Goal: Participate in discussion: Engage in conversation with other users on a specific topic

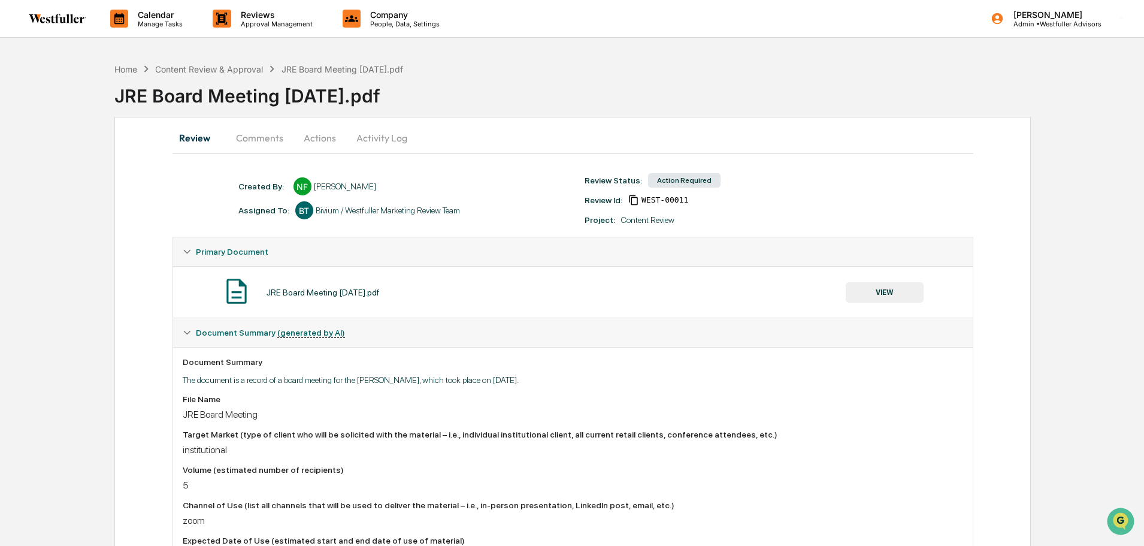
click at [265, 142] on button "Comments" at bounding box center [259, 137] width 66 height 29
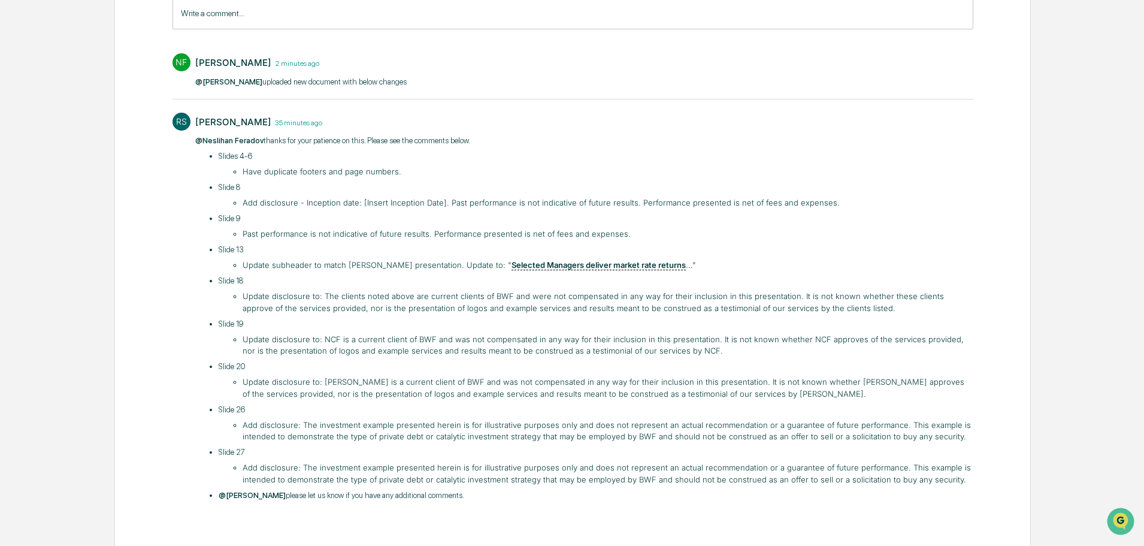
scroll to position [213, 0]
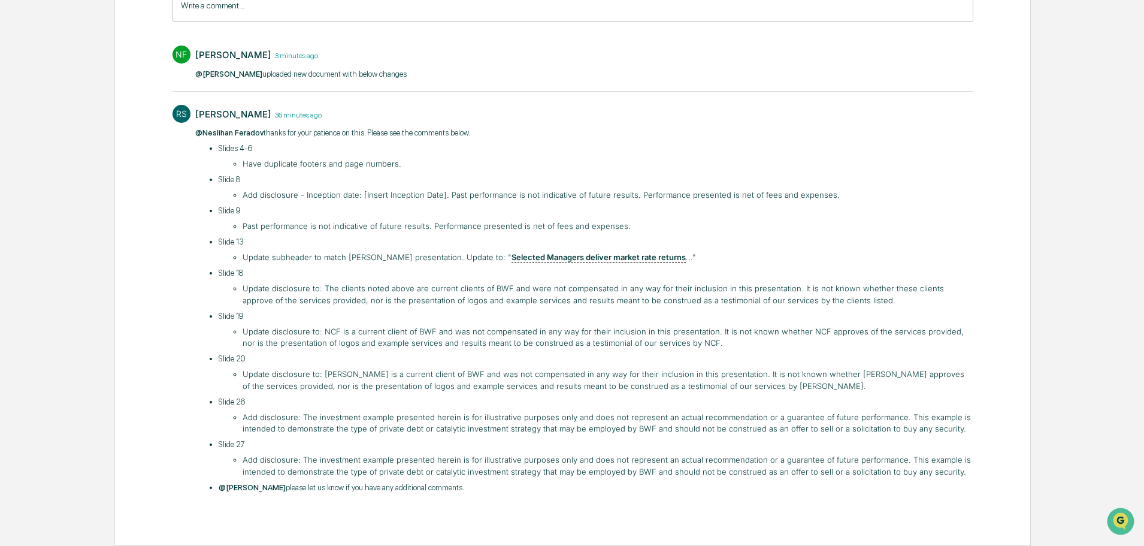
click at [1013, 308] on div "Review Comments Actions Activity Log Comments Write a comment... Write a commen…" at bounding box center [572, 224] width 916 height 641
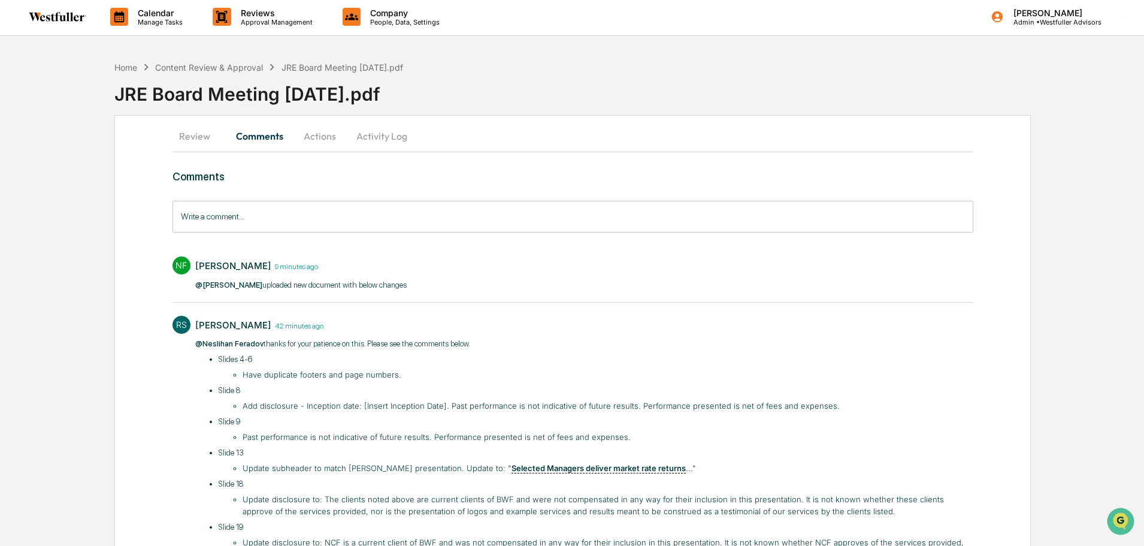
scroll to position [0, 0]
click at [188, 132] on button "Review" at bounding box center [199, 137] width 54 height 29
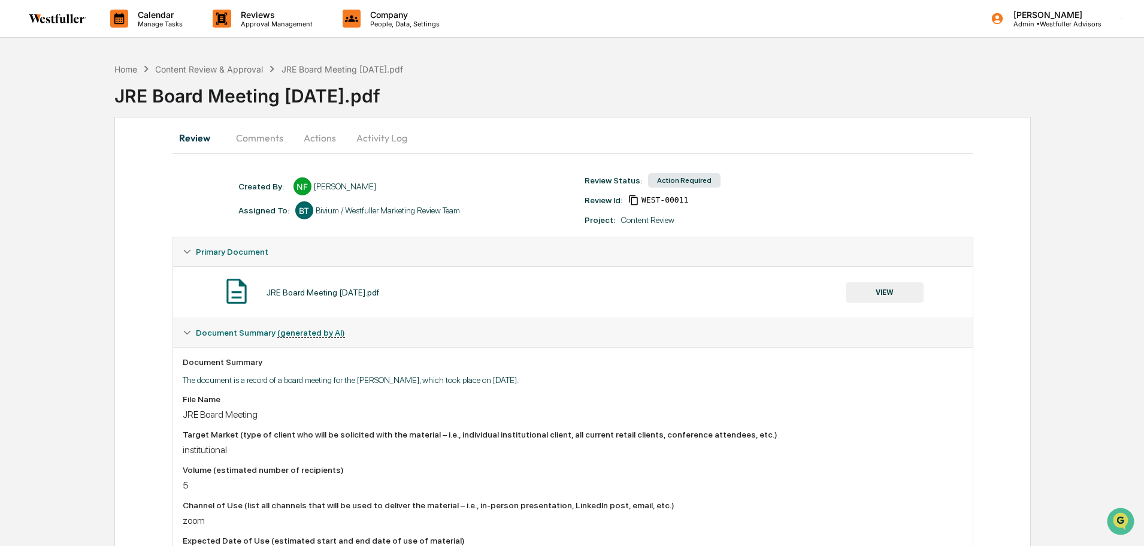
click at [918, 295] on button "VIEW" at bounding box center [885, 292] width 78 height 20
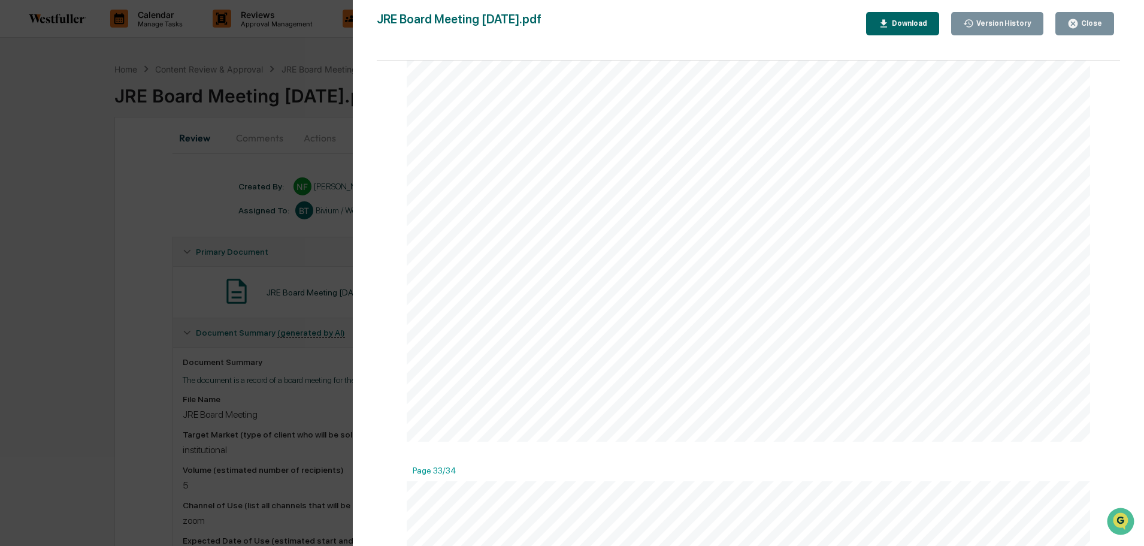
scroll to position [13656, 0]
click at [924, 18] on div "Download" at bounding box center [902, 23] width 49 height 11
click at [1074, 19] on icon "button" at bounding box center [1072, 23] width 9 height 9
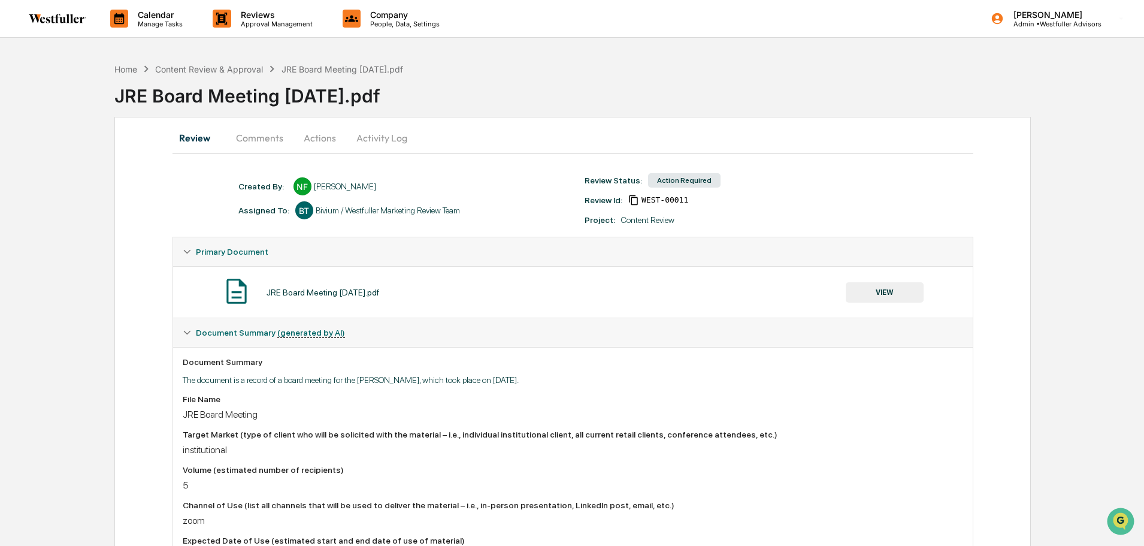
click at [261, 138] on button "Comments" at bounding box center [259, 137] width 66 height 29
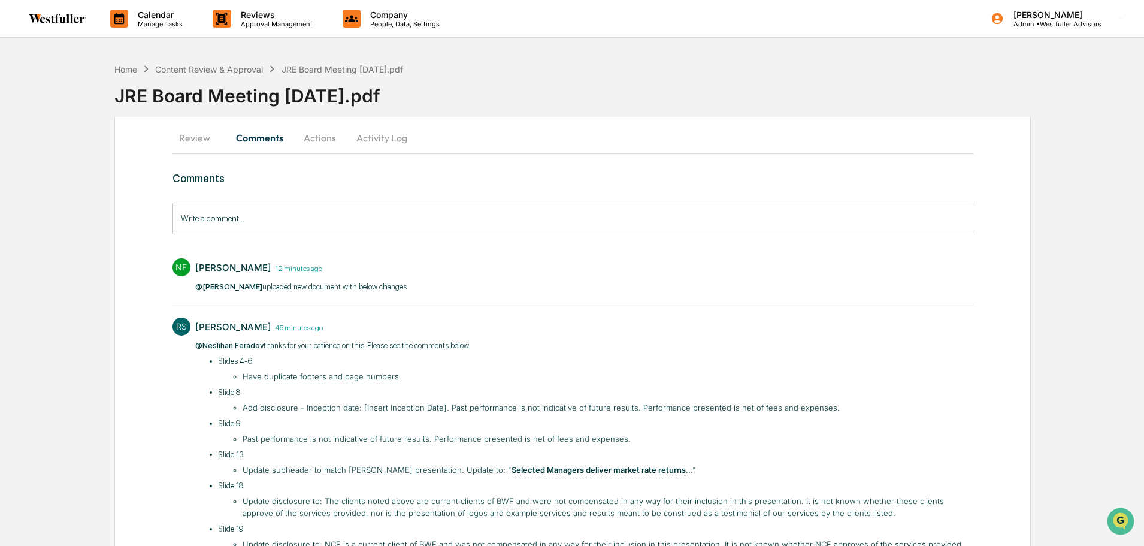
click at [290, 227] on input "Write a comment..." at bounding box center [572, 218] width 801 height 32
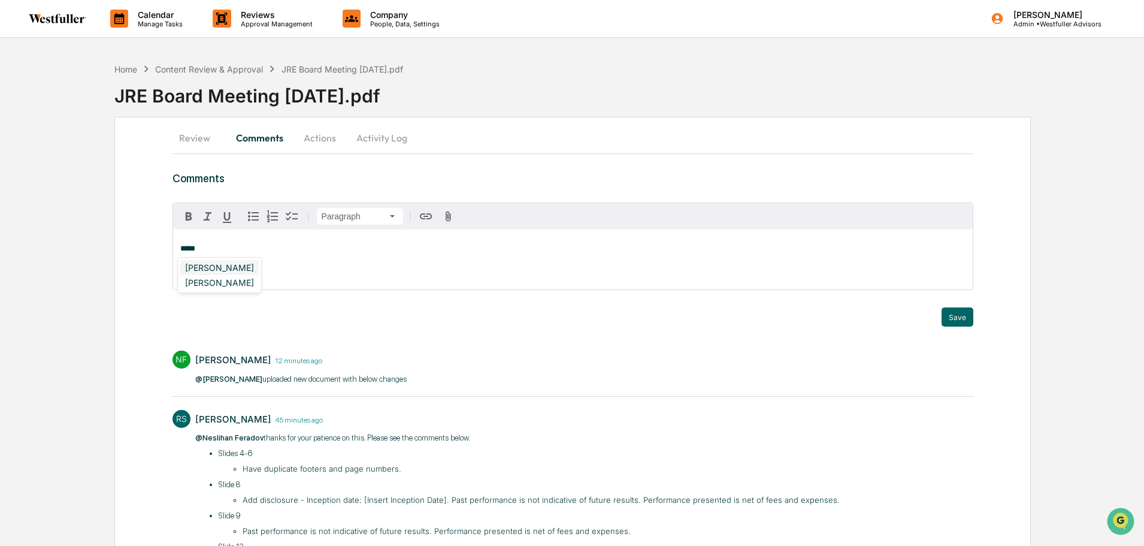
click at [193, 262] on div "[PERSON_NAME]" at bounding box center [219, 267] width 78 height 15
click at [962, 314] on button "Save" at bounding box center [958, 316] width 32 height 19
